Goal: Information Seeking & Learning: Learn about a topic

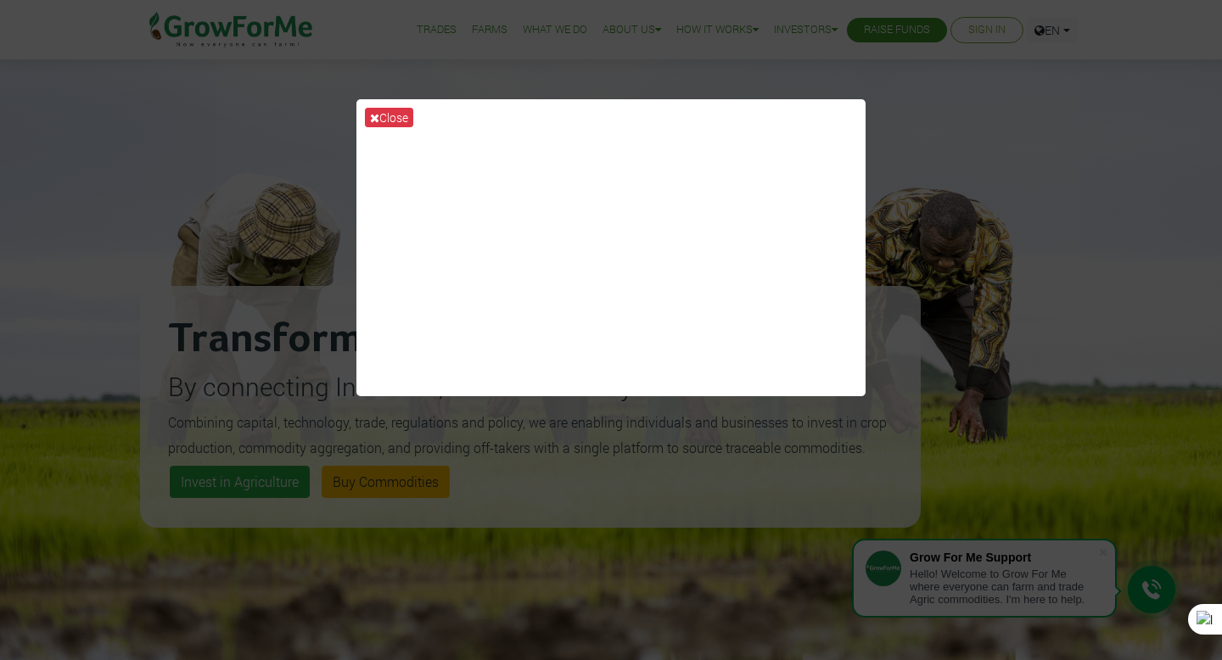
click at [127, 77] on div "Close" at bounding box center [611, 330] width 1222 height 660
click at [392, 113] on button "Close" at bounding box center [389, 118] width 48 height 20
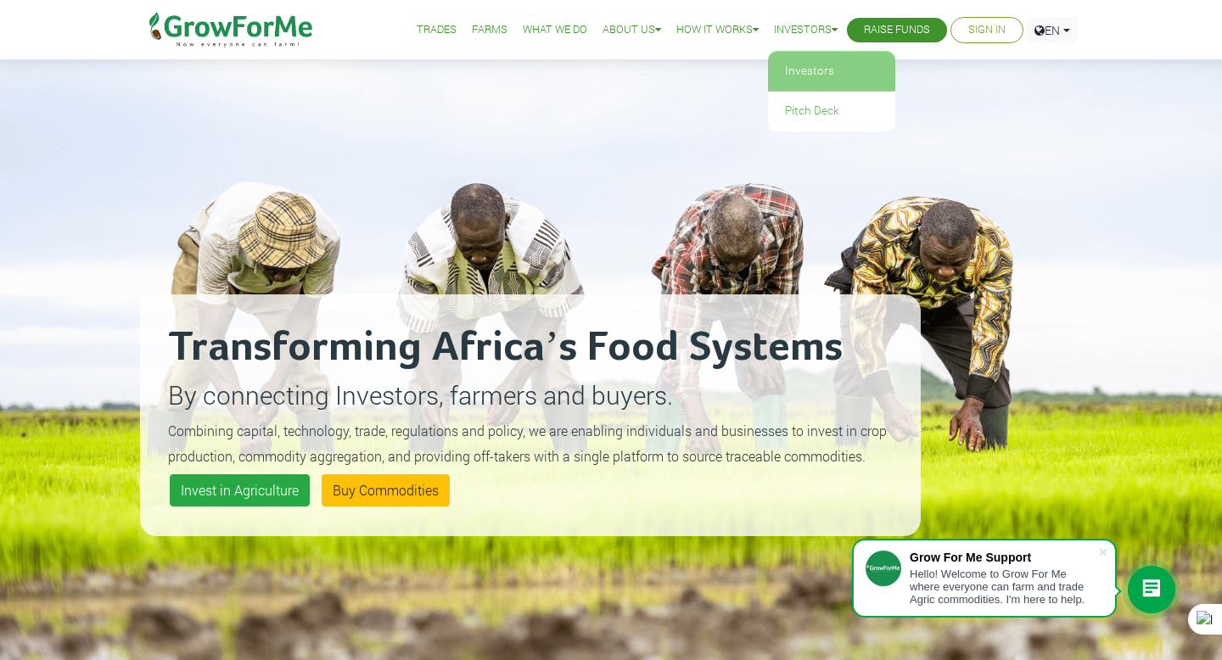
click at [810, 81] on link "Investors" at bounding box center [831, 71] width 127 height 39
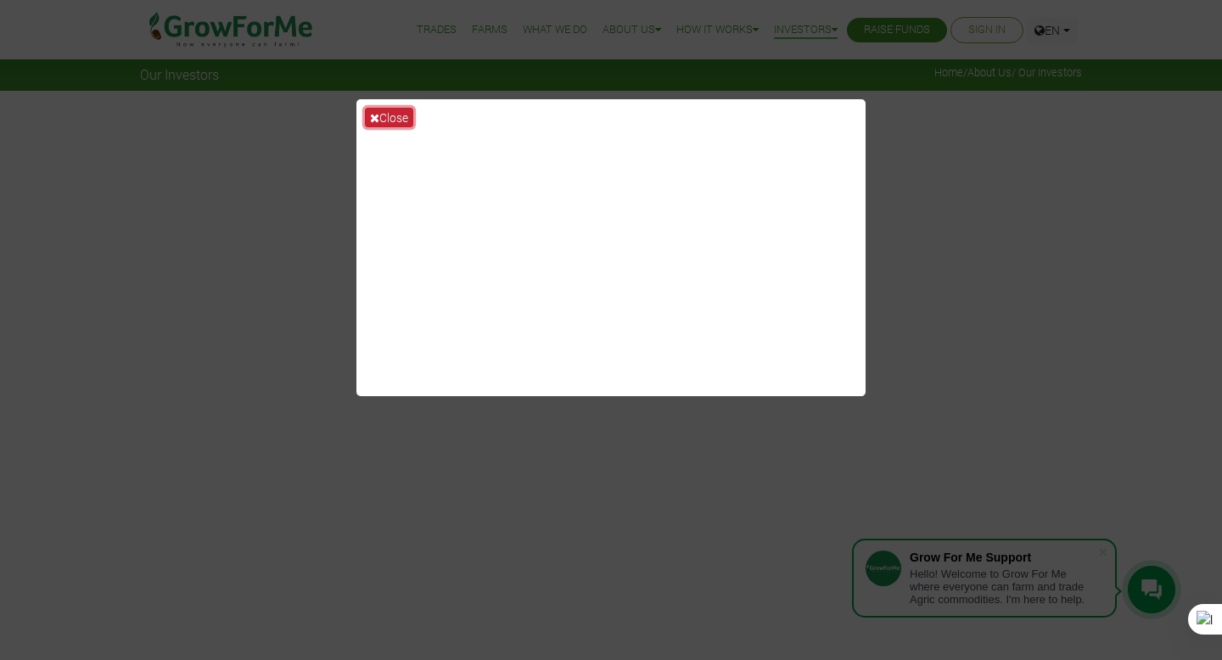
click at [377, 120] on icon at bounding box center [374, 118] width 9 height 12
